Goal: Information Seeking & Learning: Learn about a topic

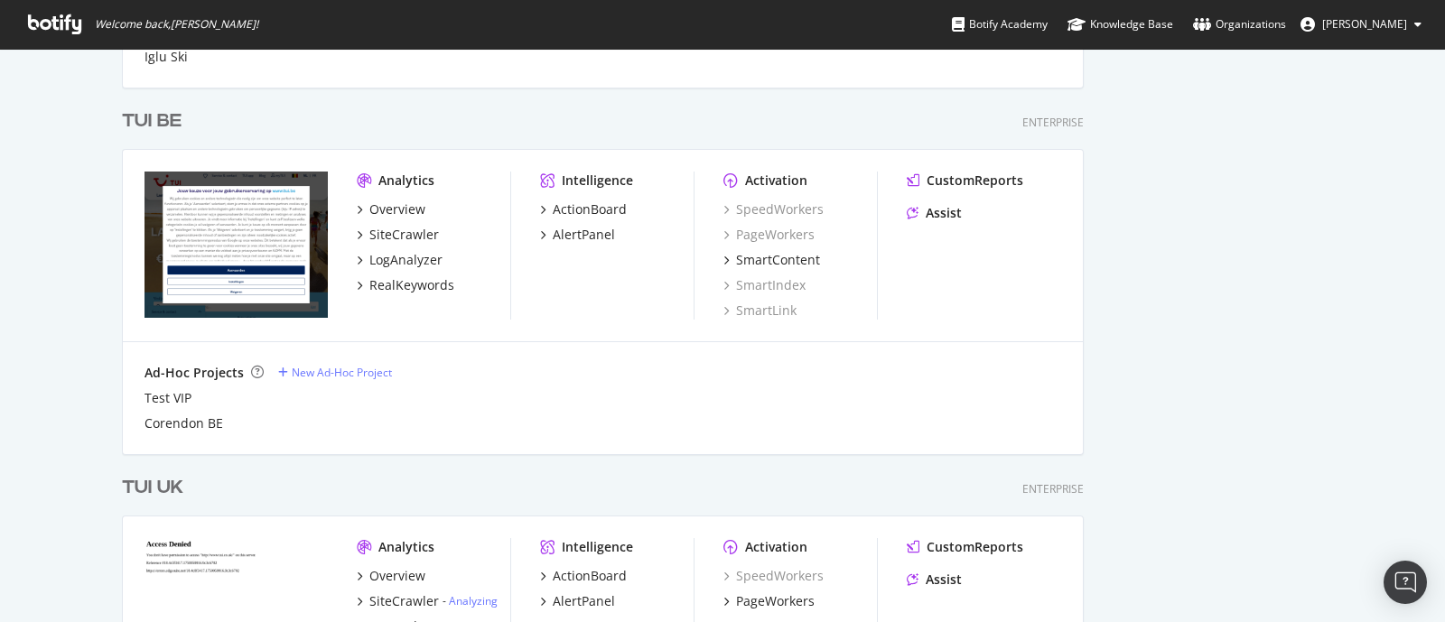
scroll to position [902, 0]
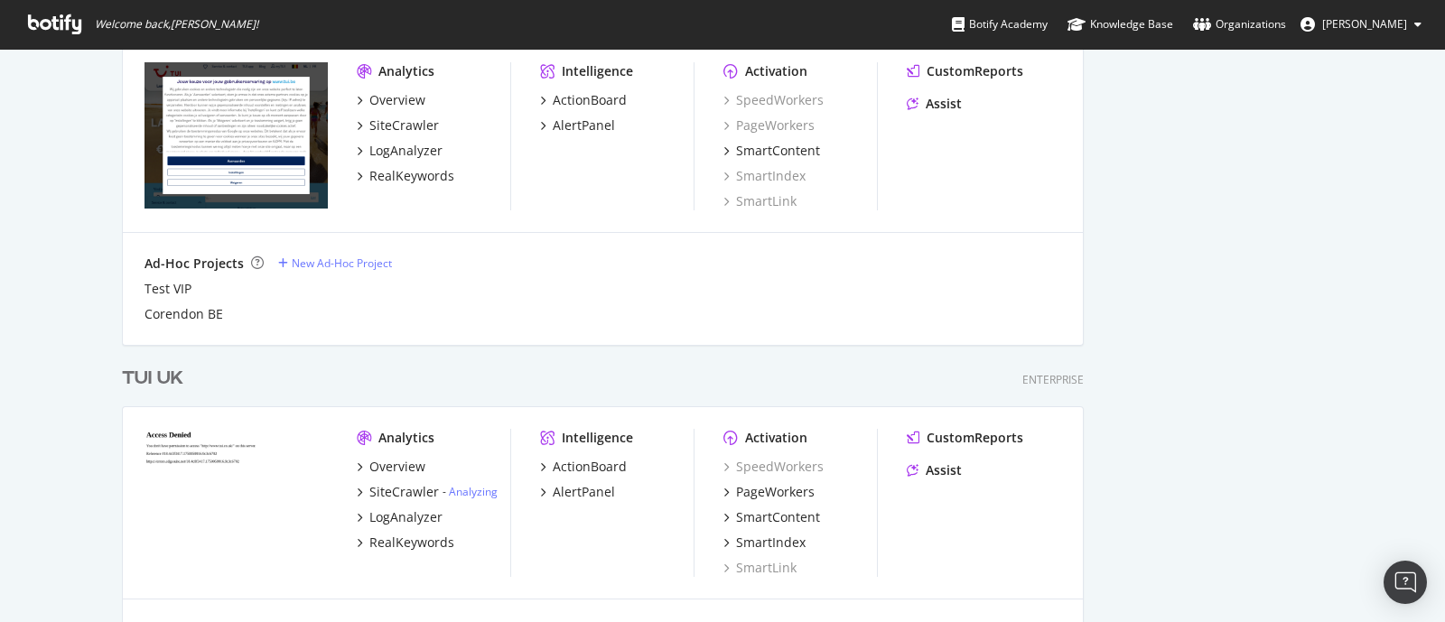
click at [148, 388] on div "TUI UK" at bounding box center [152, 379] width 61 height 26
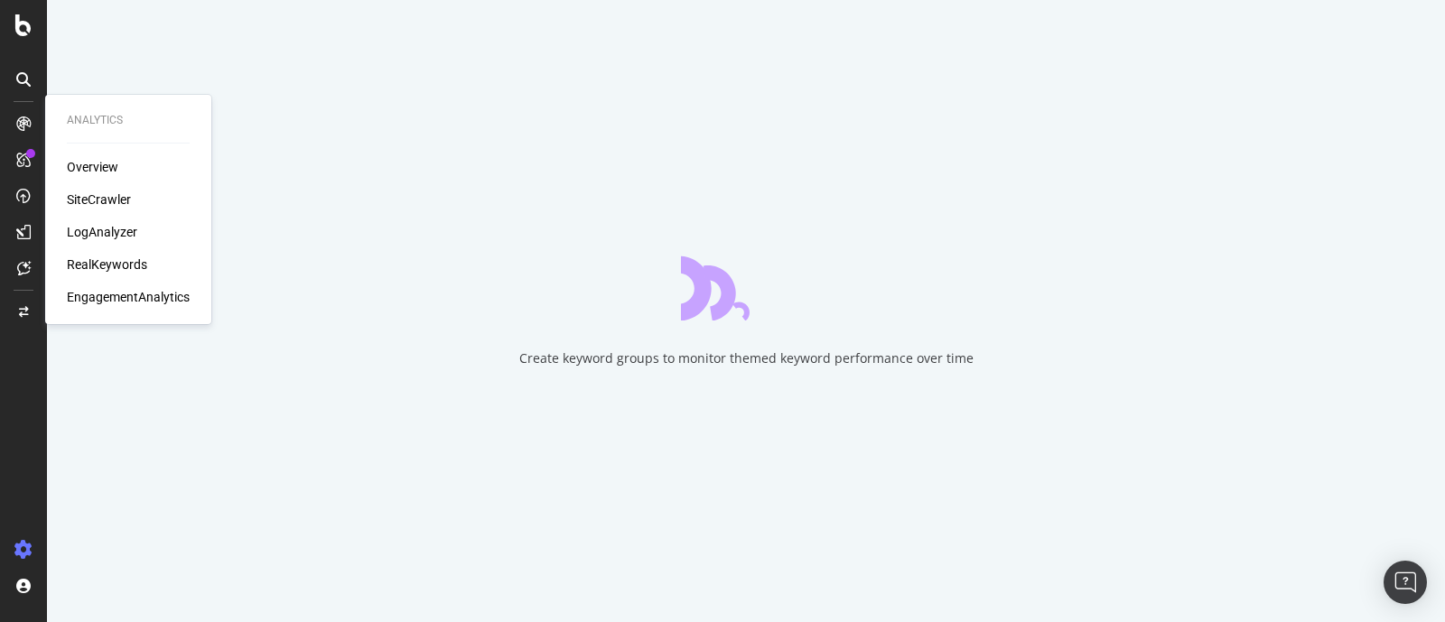
click at [111, 259] on div "RealKeywords" at bounding box center [107, 265] width 80 height 18
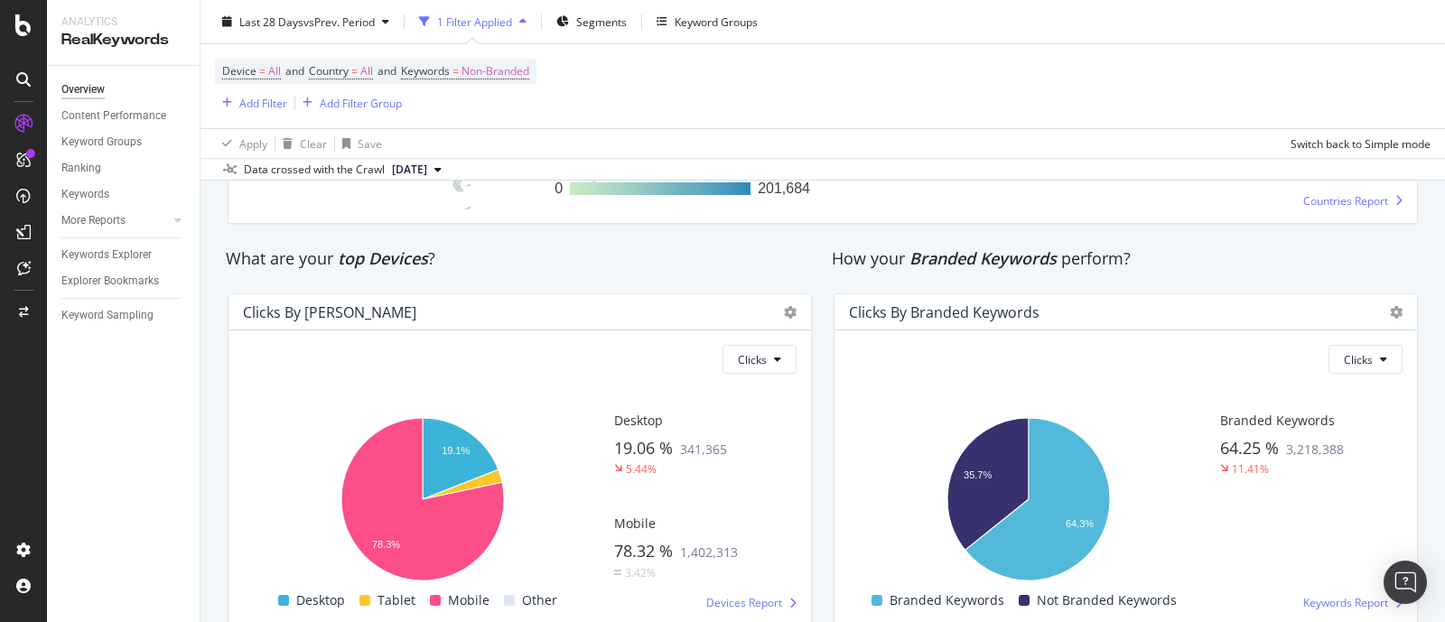
scroll to position [3041, 0]
